Goal: Task Accomplishment & Management: Complete application form

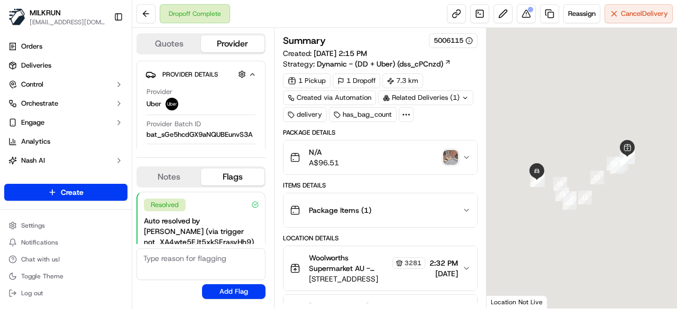
scroll to position [85, 0]
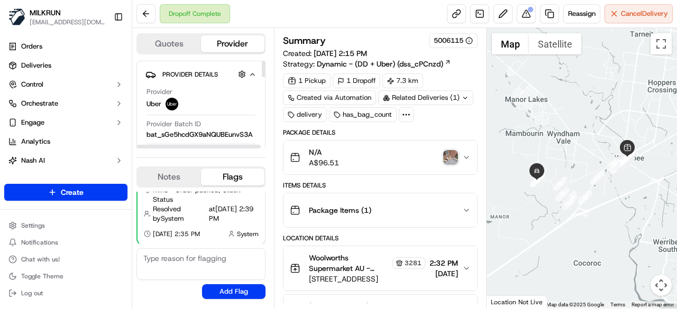
click at [458, 154] on div "N/A A$96.51" at bounding box center [376, 157] width 172 height 21
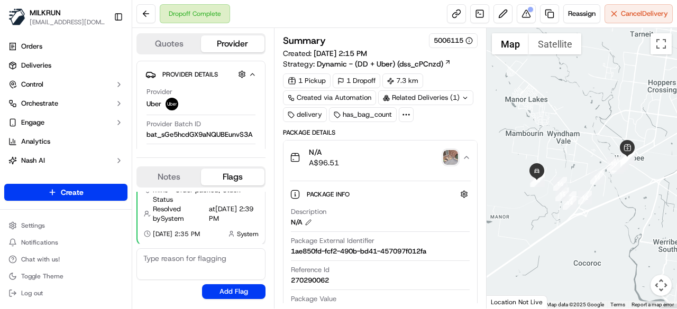
click at [456, 155] on img "button" at bounding box center [450, 157] width 15 height 15
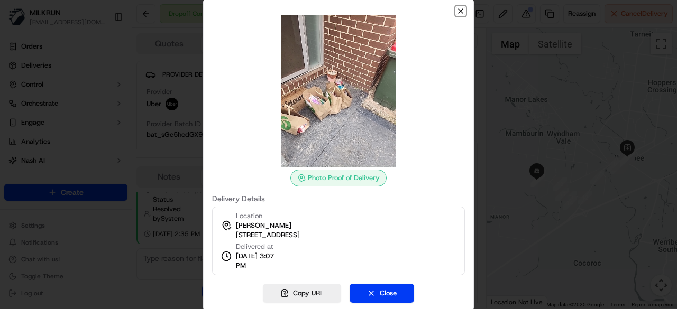
click at [461, 7] on icon "button" at bounding box center [460, 11] width 8 height 8
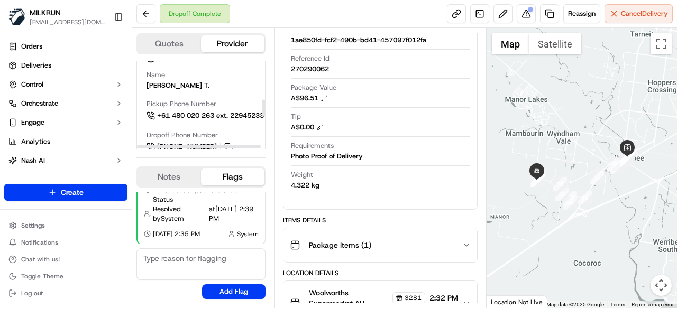
scroll to position [212, 0]
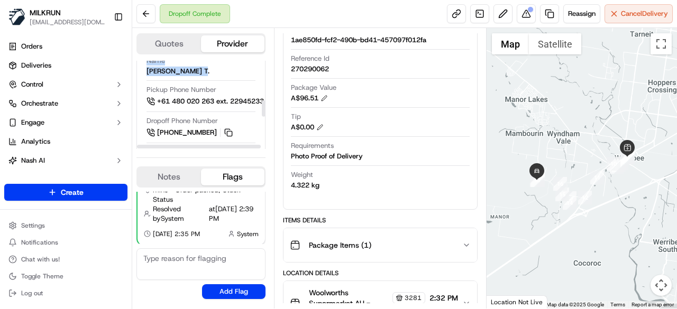
drag, startPoint x: 208, startPoint y: 67, endPoint x: 137, endPoint y: 72, distance: 71.0
click at [135, 72] on div "Quotes Provider Provider Details Hidden ( 3 ) Provider Uber Provider Batch ID b…" at bounding box center [203, 168] width 142 height 281
click at [171, 70] on div "BEZA ALEMNEH T." at bounding box center [178, 72] width 63 height 10
drag, startPoint x: 204, startPoint y: 70, endPoint x: 141, endPoint y: 71, distance: 63.5
click at [141, 71] on div "Driver Details Hidden ( 5 ) Name BEZA ALEMNEH T. Pickup Phone Number +61 480 02…" at bounding box center [200, 176] width 129 height 293
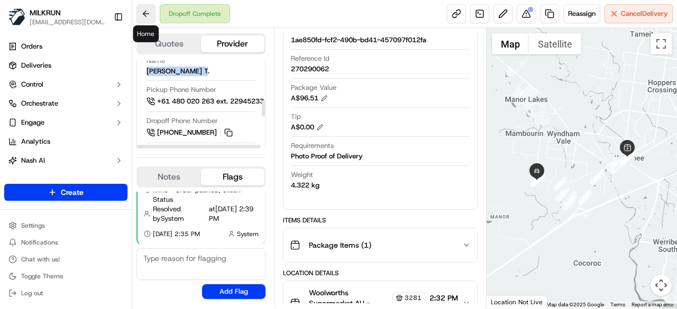
click at [154, 12] on button at bounding box center [145, 13] width 19 height 19
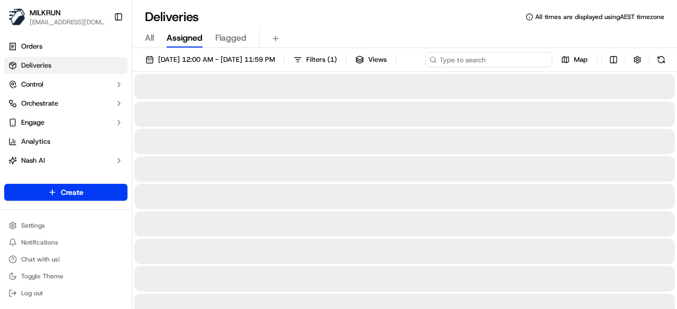
click at [500, 59] on input at bounding box center [488, 59] width 127 height 15
paste input "CLEMENT SANTHOSH JOBOY C."
type input "CLEMENT SANTHOSH JOBOY C."
click at [537, 65] on button at bounding box center [542, 59] width 11 height 11
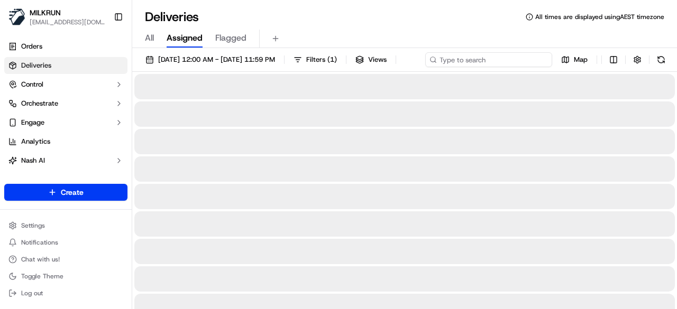
click at [497, 57] on input at bounding box center [488, 59] width 127 height 15
paste input "CLEMENT SANTHOSH JOBOY C."
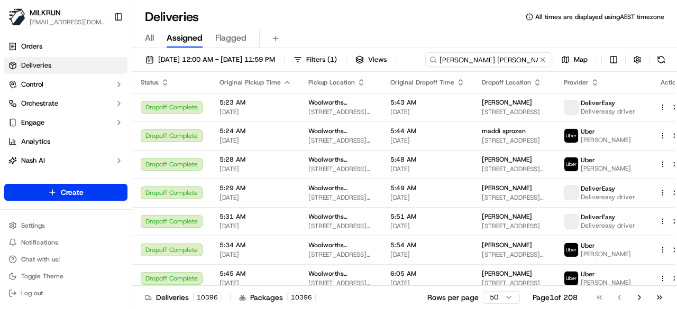
scroll to position [0, 2]
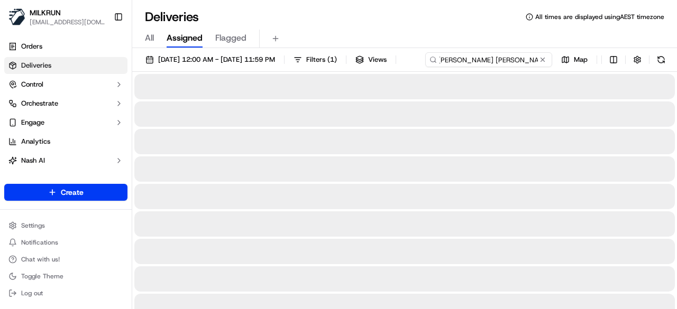
type input "CLEMENT SANTHOSH JOBOY C."
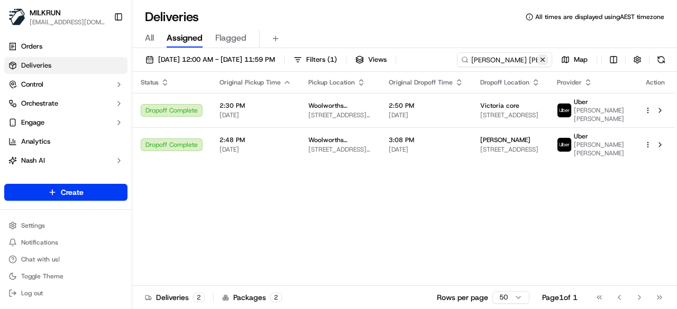
click at [457, 67] on div "CLEMENT SANTHOSH JOBOY C. Map" at bounding box center [563, 59] width 212 height 15
click at [545, 61] on button at bounding box center [542, 59] width 11 height 11
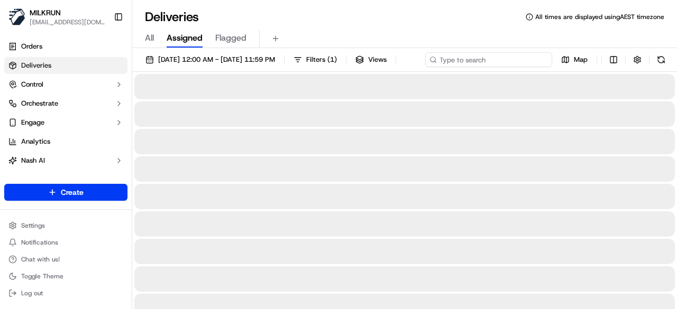
click at [482, 61] on input at bounding box center [488, 59] width 127 height 15
paste input "BEZA ALEMNEH T."
type input "BEZA ALEMNEH T."
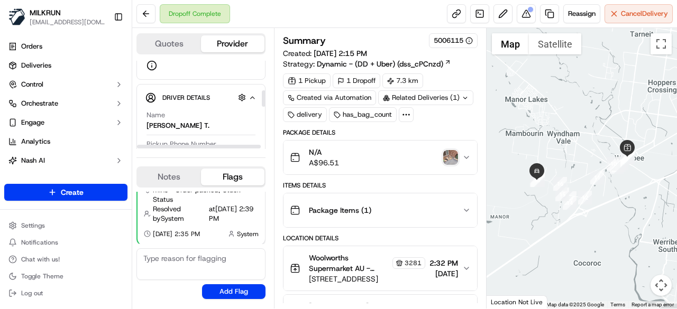
scroll to position [159, 0]
drag, startPoint x: 213, startPoint y: 123, endPoint x: 139, endPoint y: 121, distance: 73.5
click at [139, 121] on div "Driver Details Hidden ( 5 ) Name BEZA ALEMNEH T. Pickup Phone Number +61 480 02…" at bounding box center [200, 229] width 129 height 293
drag, startPoint x: 152, startPoint y: 117, endPoint x: 226, endPoint y: 125, distance: 74.0
click at [227, 125] on div "Driver Details Hidden ( 5 ) Name BEZA ALEMNEH T. Pickup Phone Number +61 480 02…" at bounding box center [200, 229] width 129 height 293
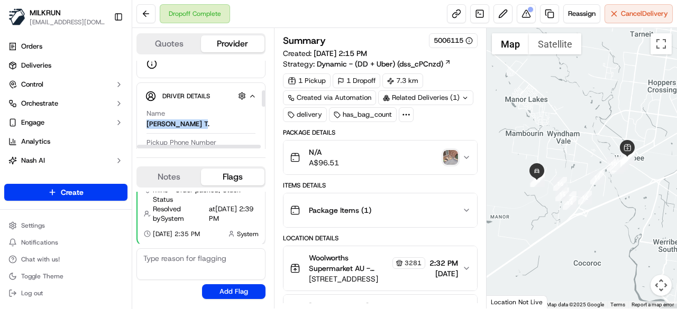
copy div "BEZA ALEMNEH T."
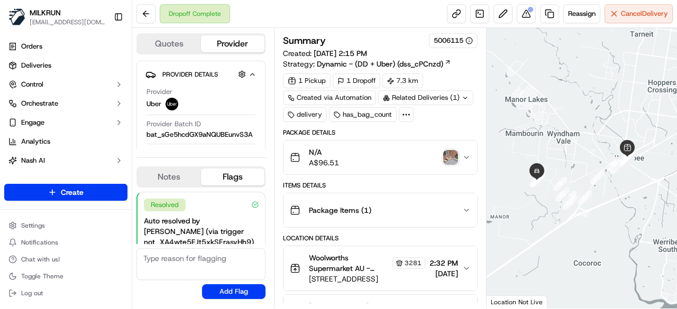
scroll to position [85, 0]
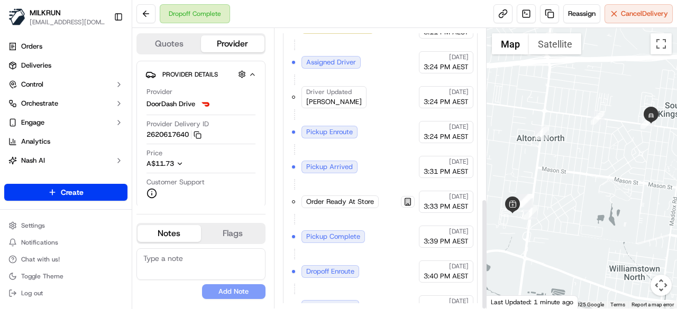
scroll to position [430, 0]
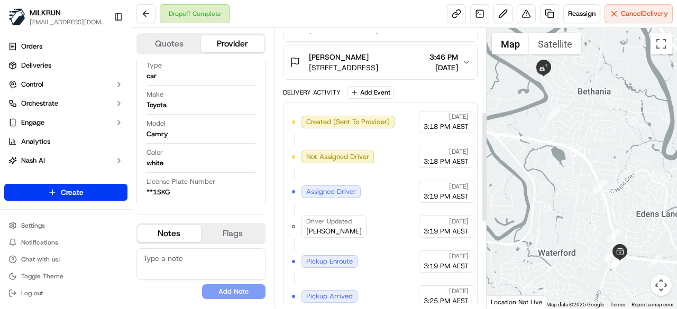
scroll to position [212, 0]
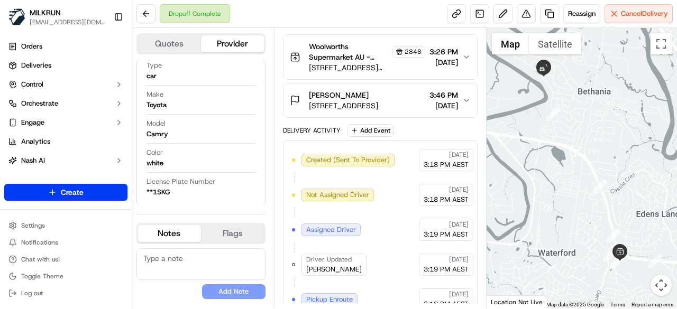
drag, startPoint x: 348, startPoint y: 92, endPoint x: 309, endPoint y: 92, distance: 38.6
click at [309, 92] on div "Tamara Rokesky" at bounding box center [343, 95] width 69 height 11
copy span "Tamara Rokesky"
click at [146, 8] on button at bounding box center [145, 13] width 19 height 19
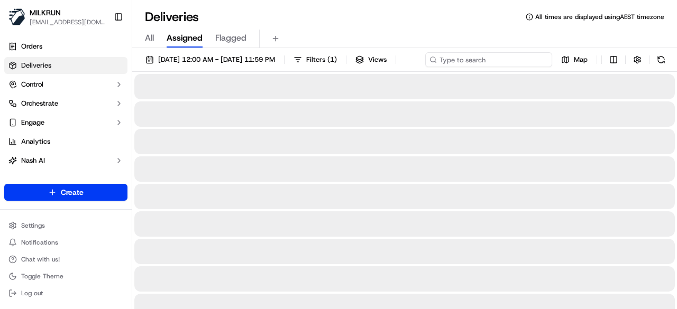
click at [493, 62] on input at bounding box center [488, 59] width 127 height 15
paste input "Tamara Rokesky"
type input "Tamara Rokesky"
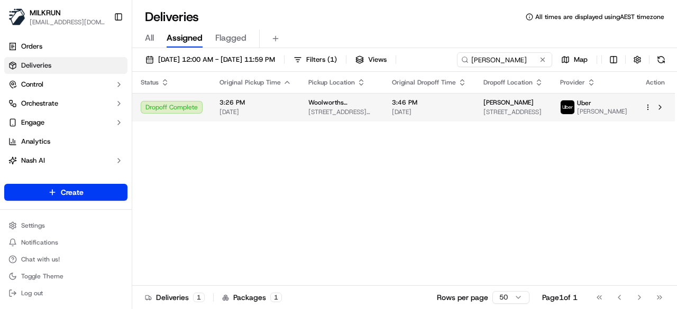
click at [647, 127] on html "MILKRUN kperera1@woolworths.com.au Toggle Sidebar Orders Deliveries Control Orc…" at bounding box center [338, 154] width 677 height 309
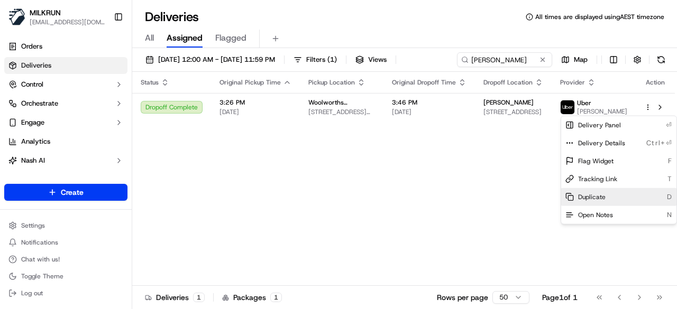
click at [600, 195] on span "Duplicate" at bounding box center [592, 197] width 28 height 8
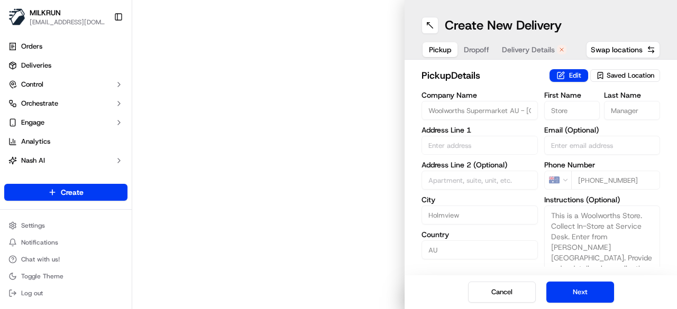
type input "17 Gardiner Rd"
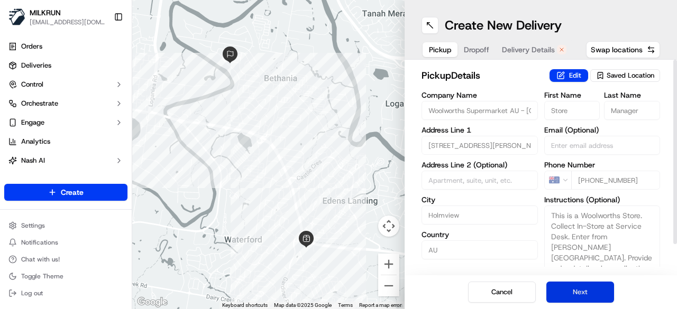
click at [589, 294] on button "Next" at bounding box center [580, 292] width 68 height 21
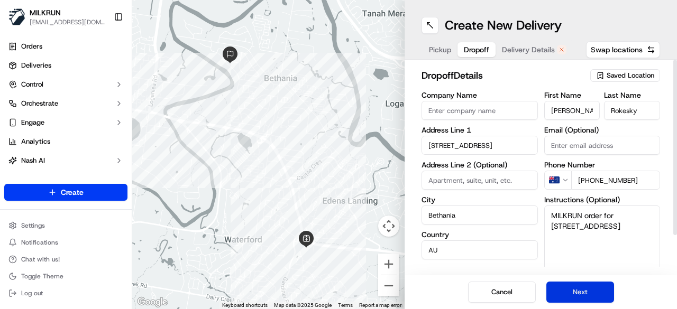
click at [589, 294] on button "Next" at bounding box center [580, 292] width 68 height 21
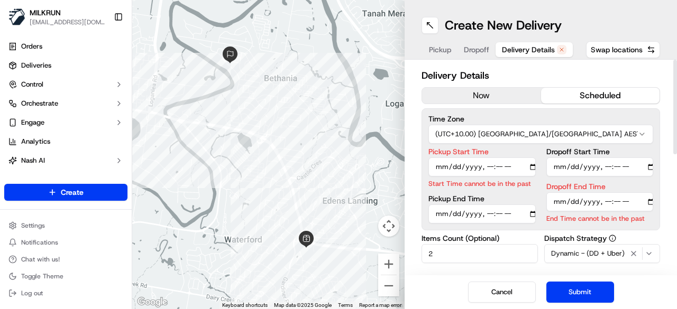
click at [477, 96] on button "now" at bounding box center [481, 96] width 119 height 16
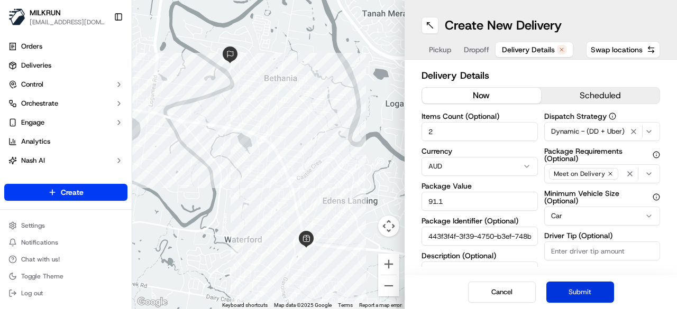
click at [581, 294] on button "Submit" at bounding box center [580, 292] width 68 height 21
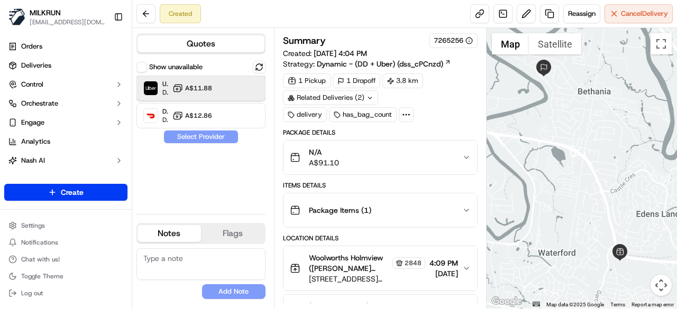
click at [255, 95] on div "Uber Dropoff ETA 27 minutes A$11.88" at bounding box center [200, 88] width 129 height 25
click at [229, 141] on button "Assign Provider" at bounding box center [200, 137] width 75 height 13
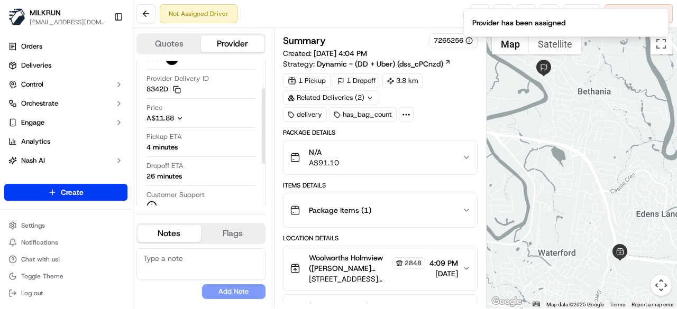
scroll to position [53, 0]
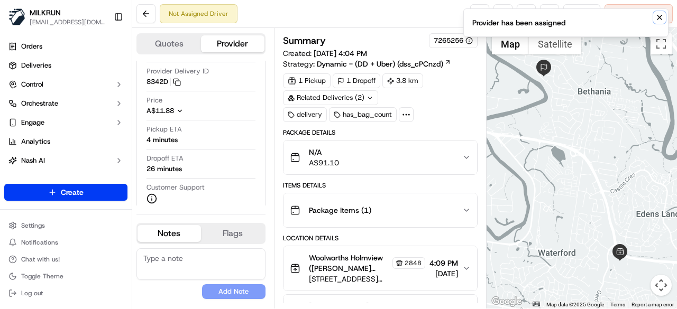
click at [658, 16] on icon "Notifications (F8)" at bounding box center [659, 17] width 4 height 4
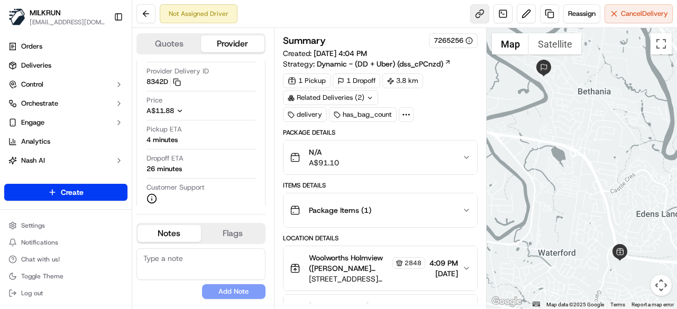
click at [487, 12] on link at bounding box center [479, 13] width 19 height 19
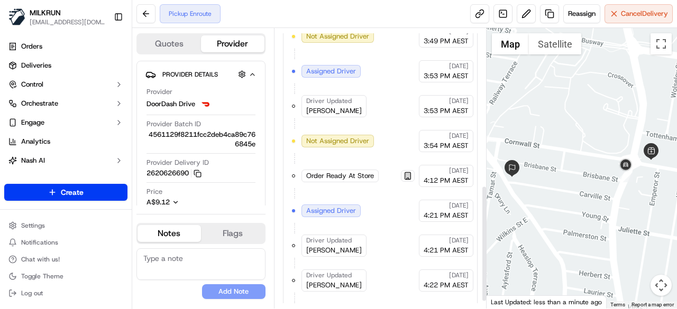
scroll to position [396, 0]
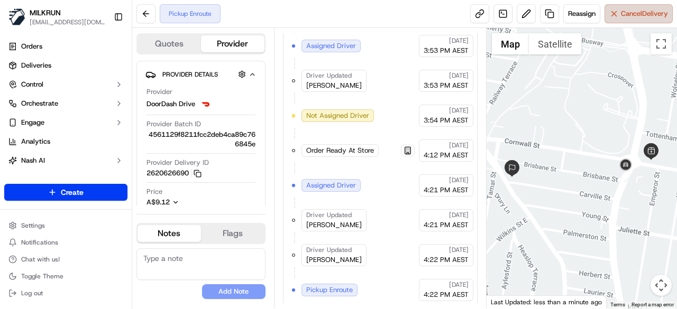
click at [623, 16] on span "Cancel Delivery" at bounding box center [644, 14] width 47 height 10
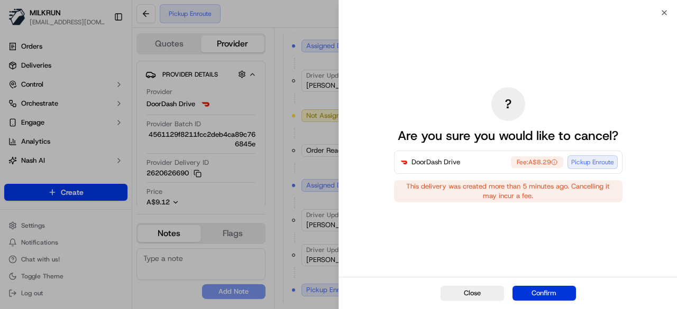
click at [561, 292] on button "Confirm" at bounding box center [544, 293] width 63 height 15
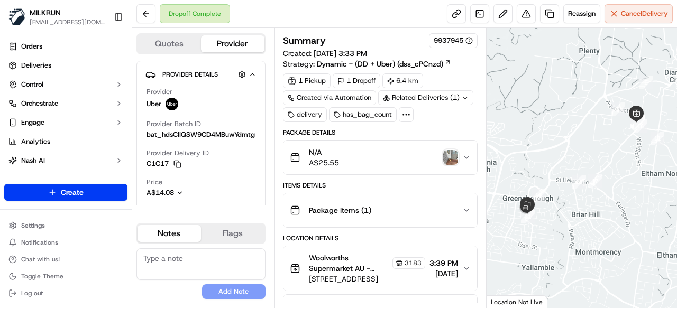
click at [454, 154] on img "button" at bounding box center [450, 157] width 15 height 15
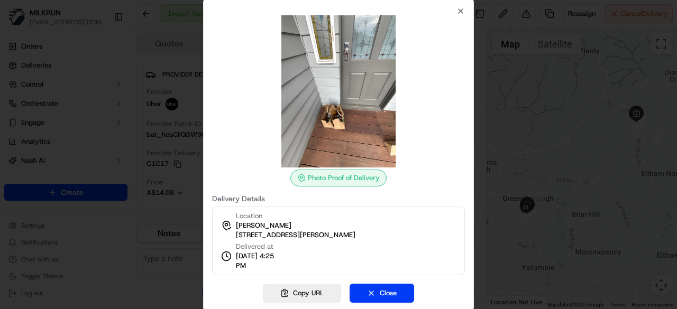
click at [459, 6] on div "Photo Proof of Delivery Delivery Details Location [GEOGRAPHIC_DATA][PERSON_NAME…" at bounding box center [338, 155] width 271 height 314
click at [463, 11] on icon "button" at bounding box center [460, 11] width 8 height 8
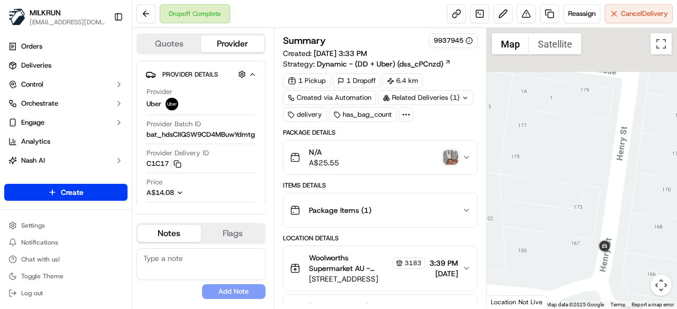
drag, startPoint x: 601, startPoint y: 157, endPoint x: 559, endPoint y: 285, distance: 135.5
click at [558, 285] on div at bounding box center [582, 168] width 191 height 281
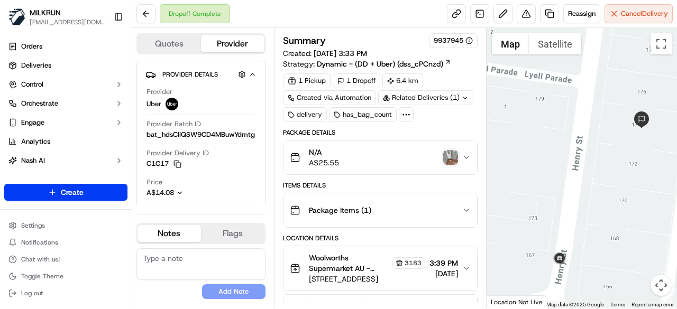
drag, startPoint x: 669, startPoint y: 186, endPoint x: 629, endPoint y: 192, distance: 40.2
click at [629, 192] on div at bounding box center [582, 168] width 191 height 281
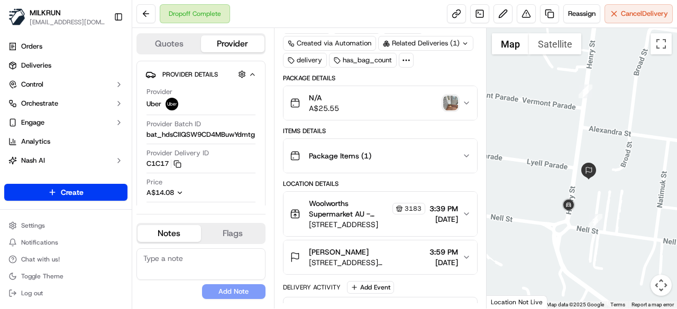
scroll to position [106, 0]
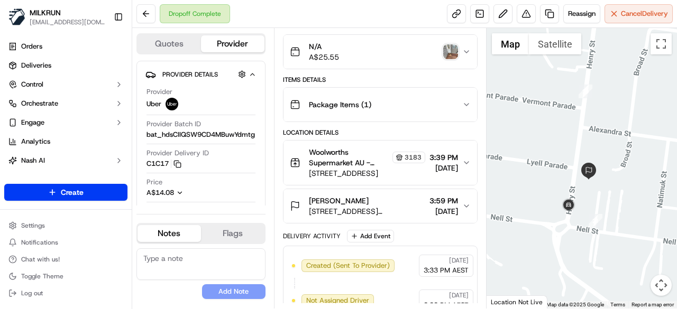
click at [464, 205] on icon "button" at bounding box center [466, 206] width 4 height 2
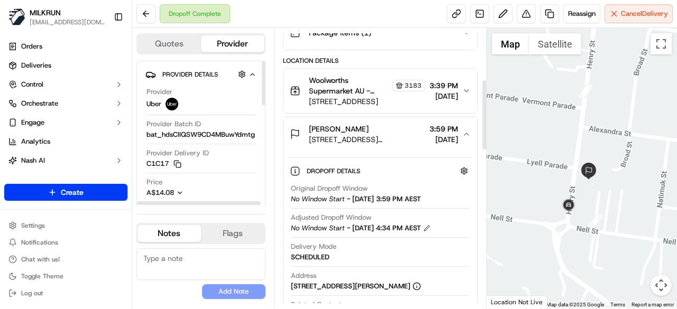
scroll to position [212, 0]
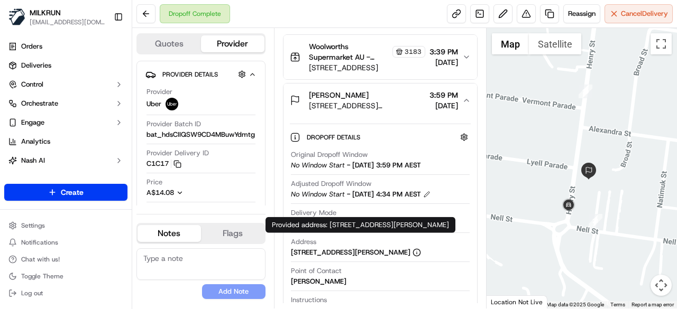
drag, startPoint x: 285, startPoint y: 246, endPoint x: 424, endPoint y: 253, distance: 139.3
click at [424, 253] on div "Dropoff Details Hidden ( 3 ) Original Dropoff Window No Window Start - [DATE] 3…" at bounding box center [381, 242] width 194 height 250
copy div "[STREET_ADDRESS][PERSON_NAME],"
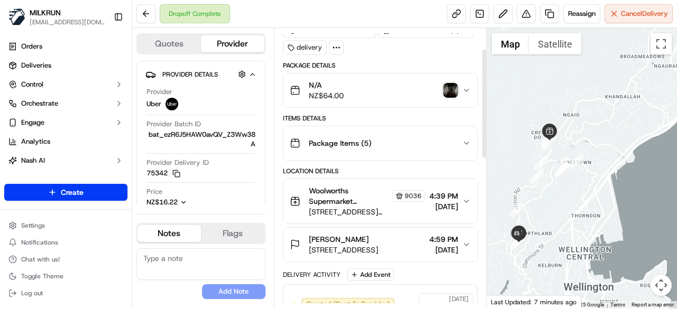
scroll to position [53, 0]
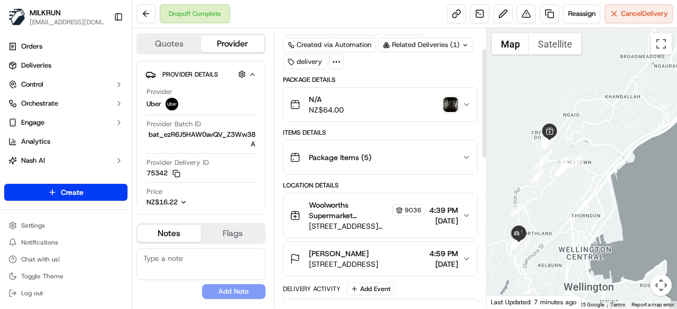
click at [452, 111] on img "button" at bounding box center [450, 104] width 15 height 15
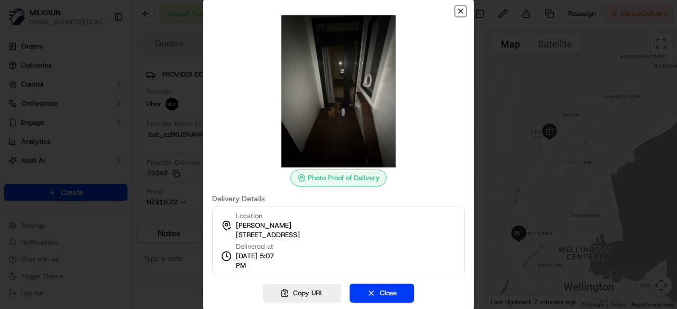
click at [458, 11] on icon "button" at bounding box center [460, 11] width 8 height 8
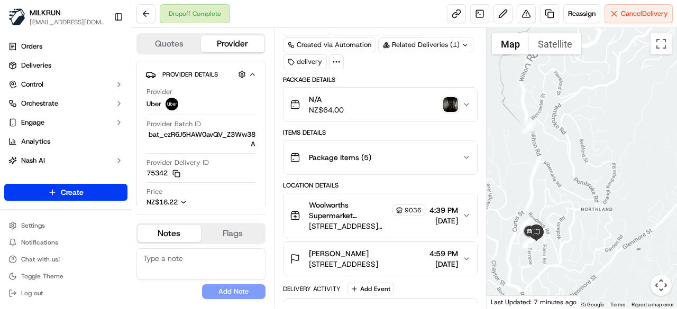
drag, startPoint x: 508, startPoint y: 226, endPoint x: 567, endPoint y: 252, distance: 64.2
click at [567, 252] on div at bounding box center [582, 168] width 191 height 281
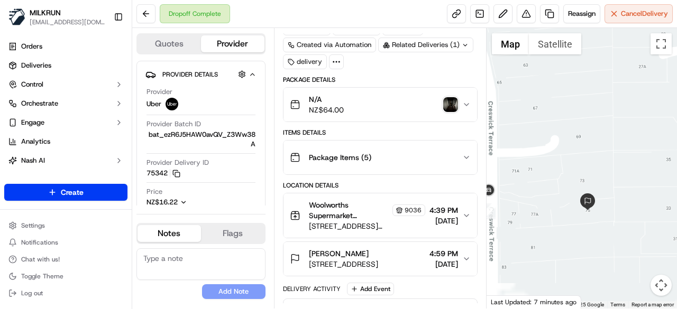
drag, startPoint x: 526, startPoint y: 257, endPoint x: 613, endPoint y: 157, distance: 132.7
click at [614, 157] on div at bounding box center [582, 168] width 191 height 281
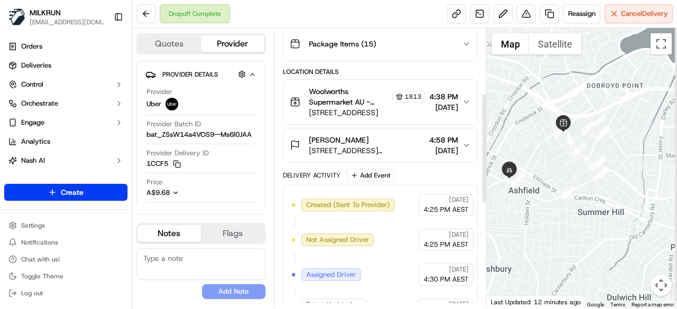
scroll to position [166, 0]
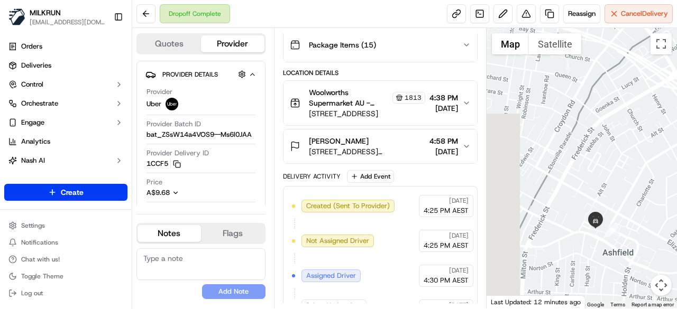
drag, startPoint x: 509, startPoint y: 192, endPoint x: 636, endPoint y: 229, distance: 132.2
click at [636, 229] on div at bounding box center [582, 168] width 191 height 281
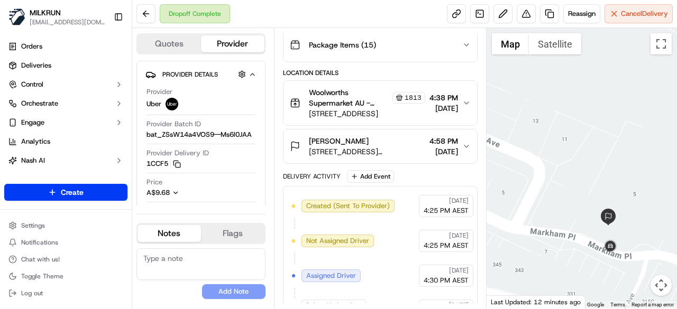
drag, startPoint x: 647, startPoint y: 245, endPoint x: 613, endPoint y: 264, distance: 39.8
click at [613, 264] on div at bounding box center [582, 168] width 191 height 281
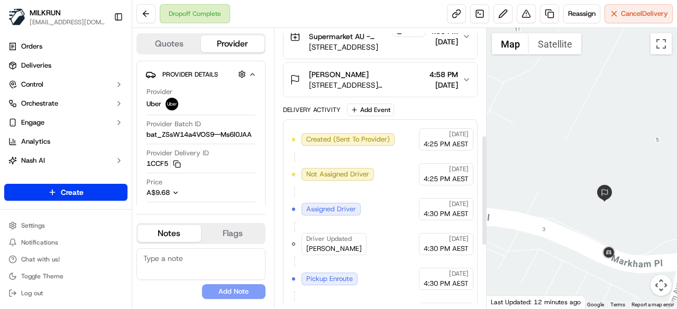
scroll to position [218, 0]
